Goal: Find specific page/section: Find specific page/section

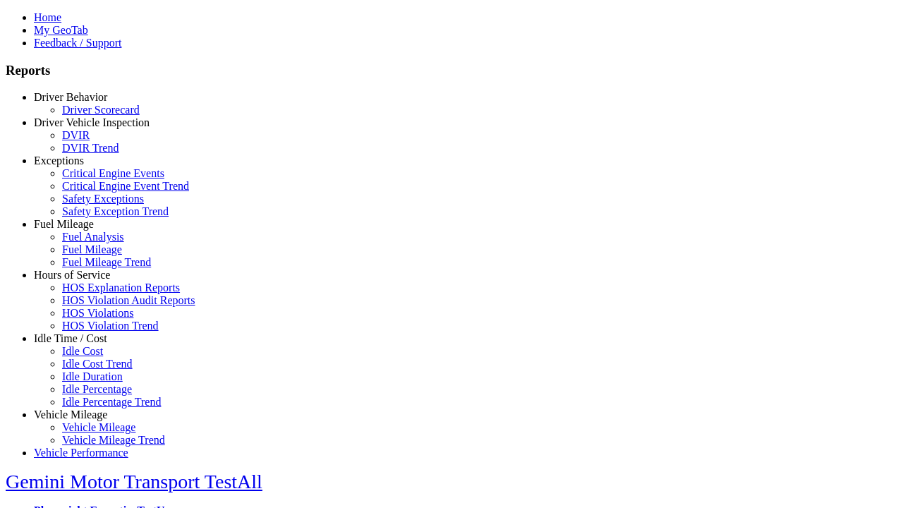
click at [81, 103] on link "Driver Behavior" at bounding box center [70, 97] width 73 height 12
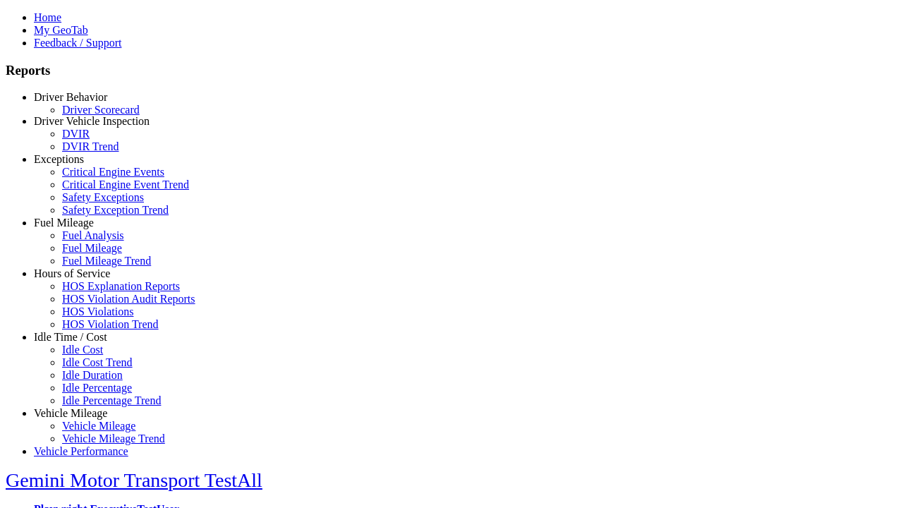
scroll to position [1, 0]
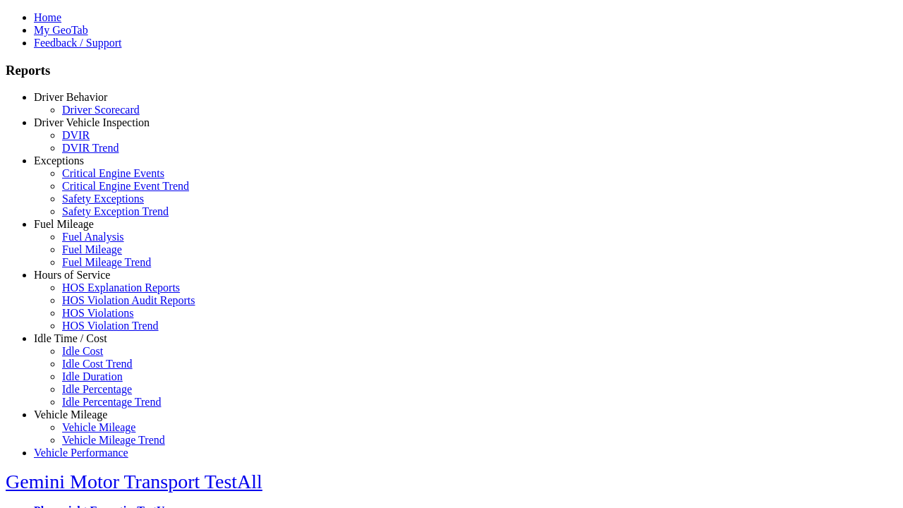
click at [92, 116] on link "Driver Scorecard" at bounding box center [101, 110] width 78 height 12
